Goal: Information Seeking & Learning: Learn about a topic

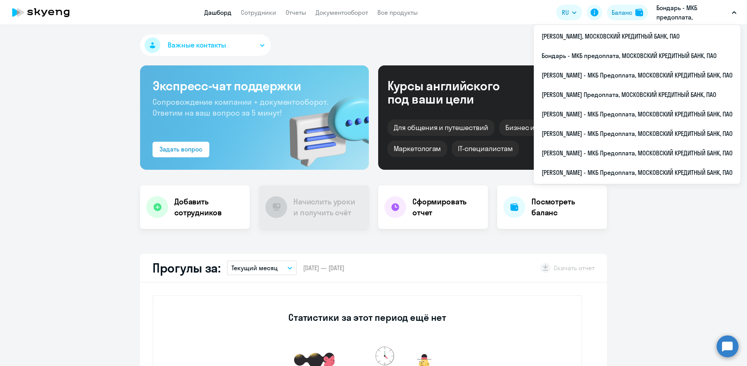
click at [688, 10] on p "Бондарь - МКБ предоплата, МОСКОВСКИЙ КРЕДИТНЫЙ БАНК, ПАО" at bounding box center [692, 12] width 72 height 19
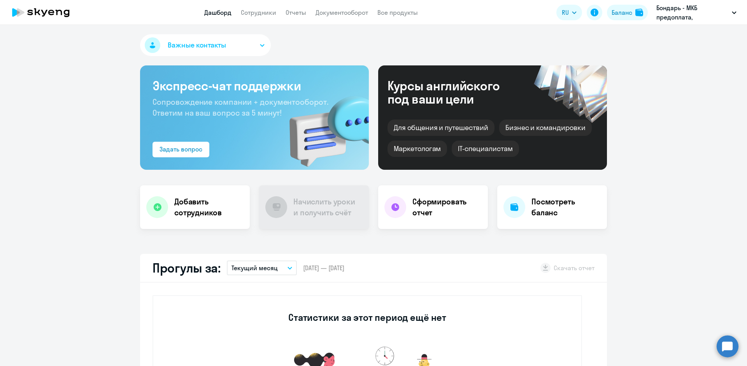
click at [687, 13] on p "Бондарь - МКБ предоплата, МОСКОВСКИЙ КРЕДИТНЫЙ БАНК, ПАО" at bounding box center [692, 12] width 72 height 19
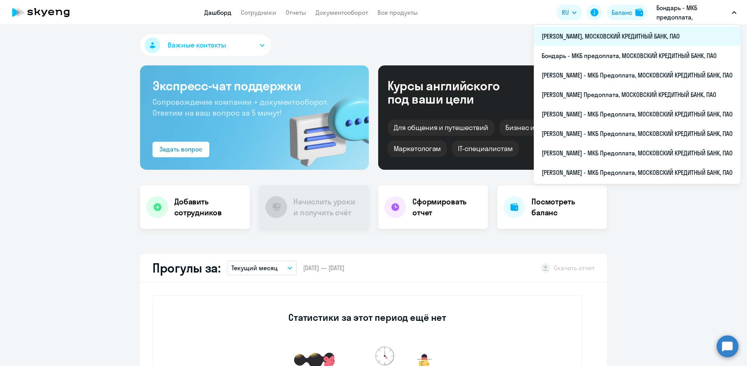
click at [571, 38] on li "[PERSON_NAME], МОСКОВСКИЙ КРЕДИТНЫЙ БАНК, ПАО" at bounding box center [637, 35] width 207 height 19
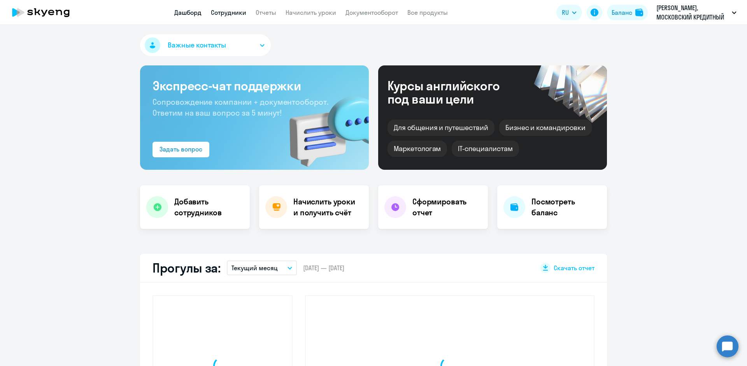
click at [238, 16] on link "Сотрудники" at bounding box center [228, 13] width 35 height 8
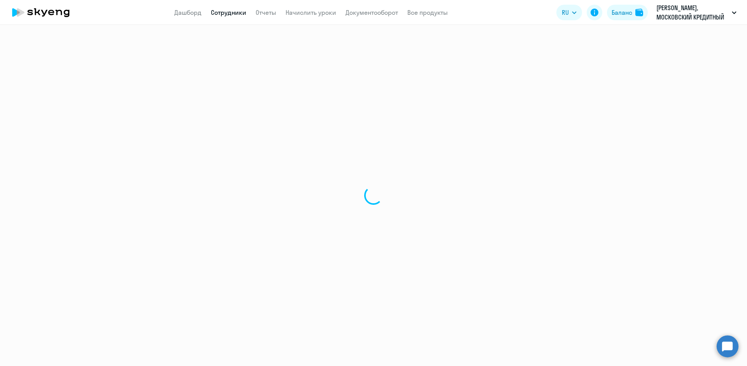
select select "30"
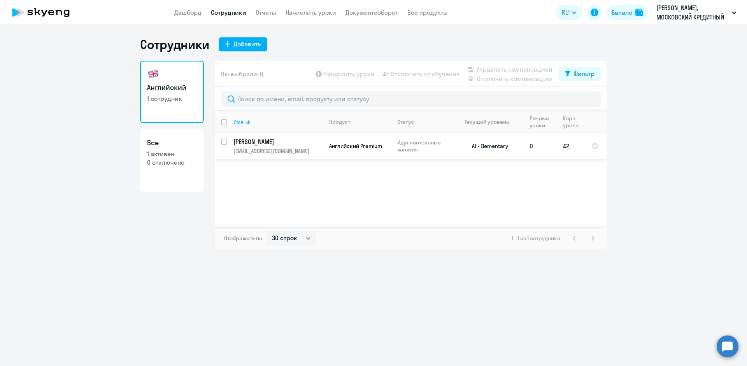
click at [274, 142] on p "[PERSON_NAME]" at bounding box center [277, 141] width 88 height 9
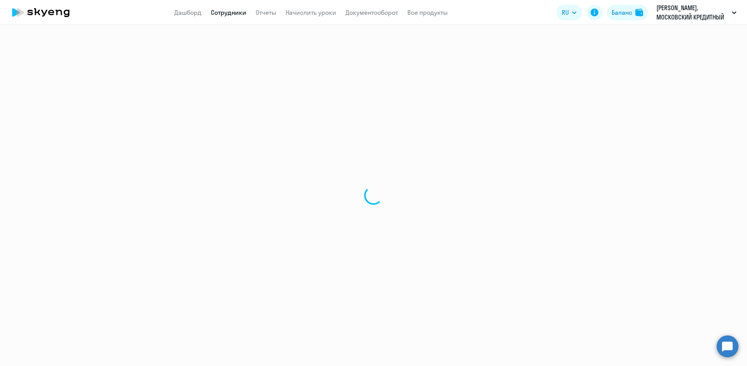
select select "english"
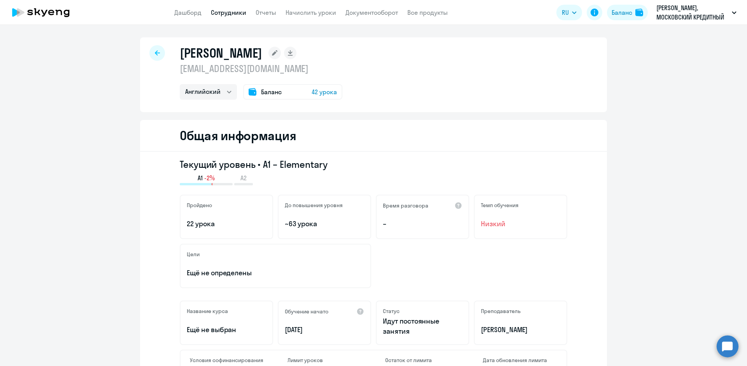
click at [326, 93] on span "42 урока" at bounding box center [324, 91] width 25 height 9
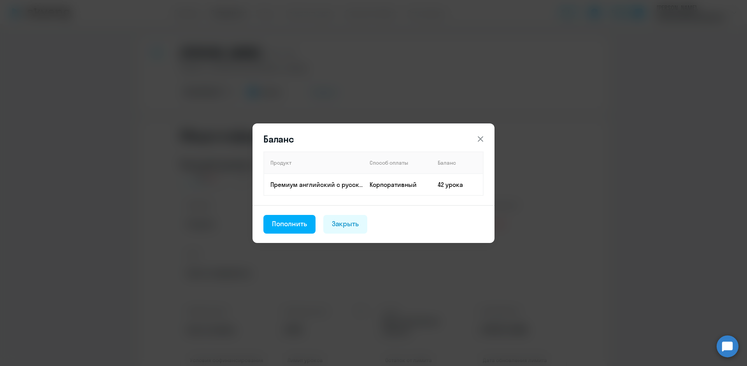
click at [482, 134] on icon at bounding box center [480, 138] width 9 height 9
